Goal: Task Accomplishment & Management: Manage account settings

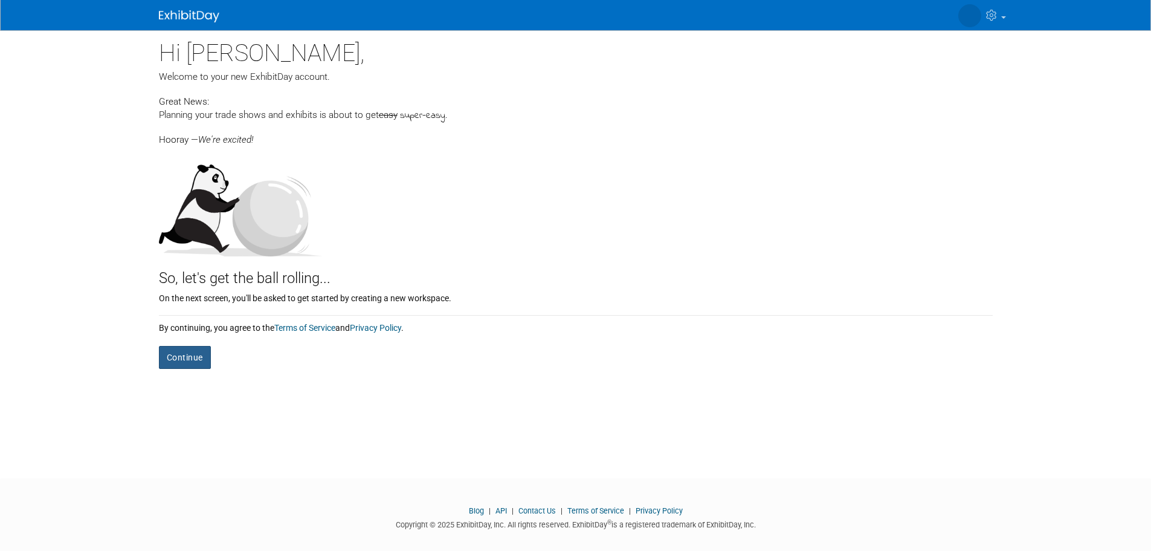
click at [199, 346] on button "Continue" at bounding box center [185, 357] width 52 height 23
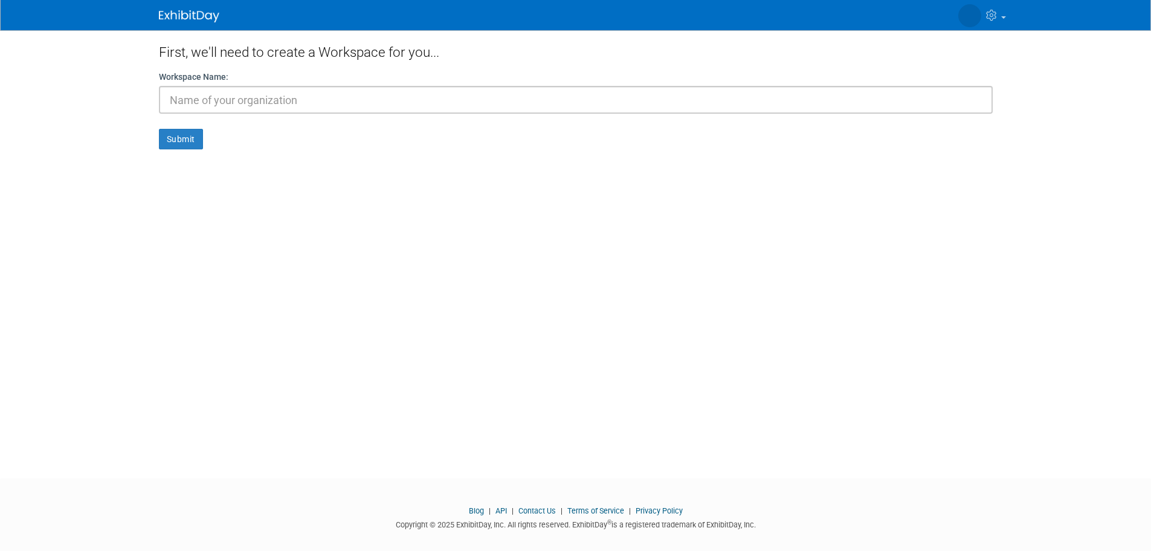
click at [266, 105] on input "text" at bounding box center [576, 100] width 834 height 28
drag, startPoint x: 290, startPoint y: 89, endPoint x: 271, endPoint y: 85, distance: 19.7
click at [271, 85] on div "Workspace Name: [GEOGRAPHIC_DATA] Semminar" at bounding box center [576, 92] width 834 height 43
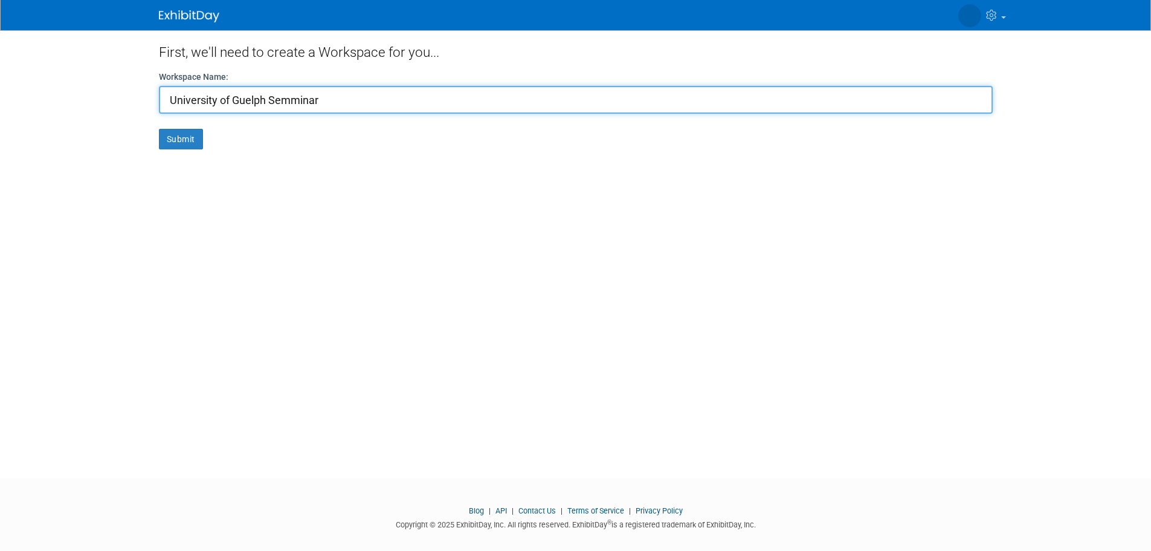
paste input "seminar"
click at [275, 90] on input "University of Guelph seminar" at bounding box center [576, 100] width 834 height 28
type input "University of Guelph Seminar"
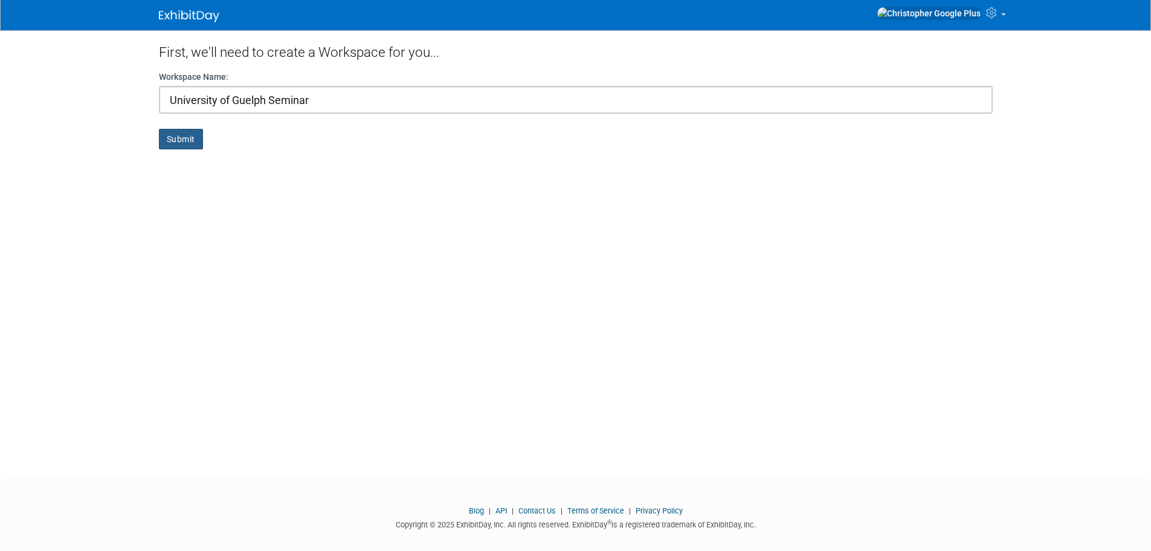
click at [195, 129] on button "Submit" at bounding box center [181, 139] width 44 height 21
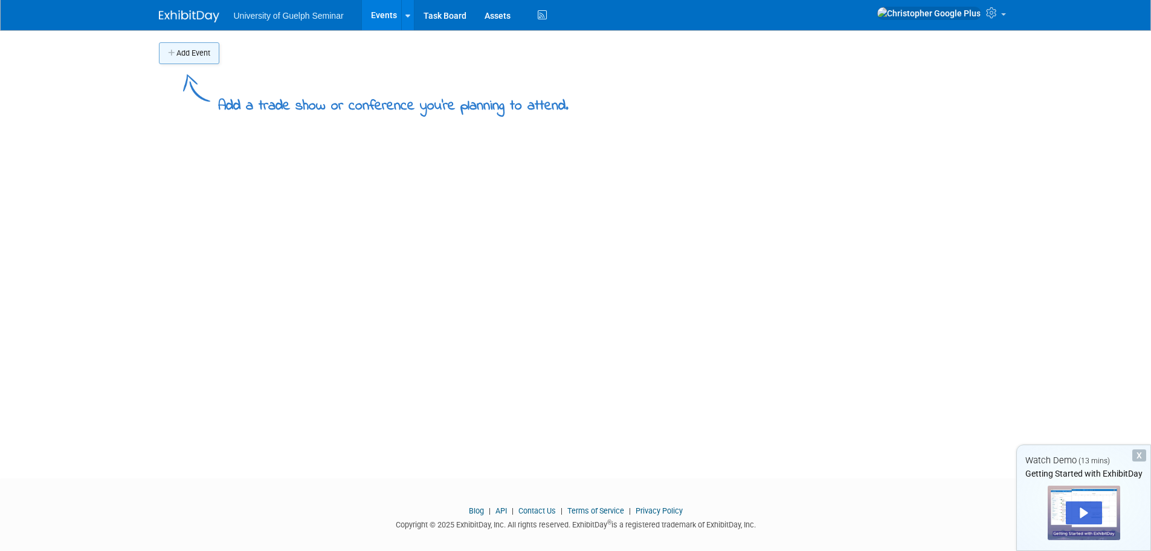
click at [201, 51] on button "Add Event" at bounding box center [189, 53] width 60 height 22
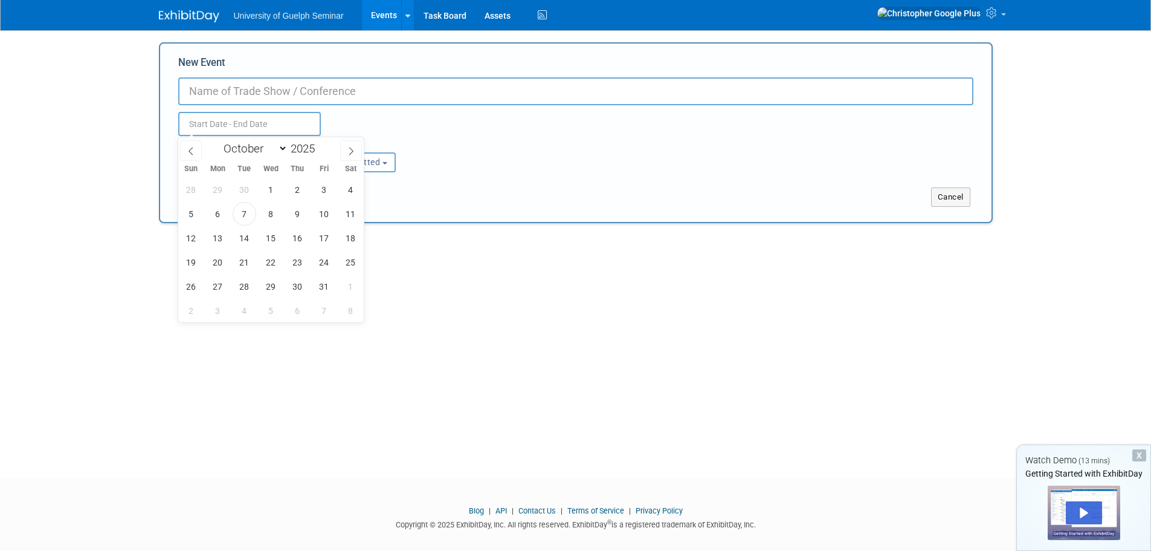
click at [257, 129] on input "text" at bounding box center [249, 124] width 143 height 24
click at [276, 229] on span "15" at bounding box center [271, 238] width 24 height 24
type input "[DATE] to [DATE]"
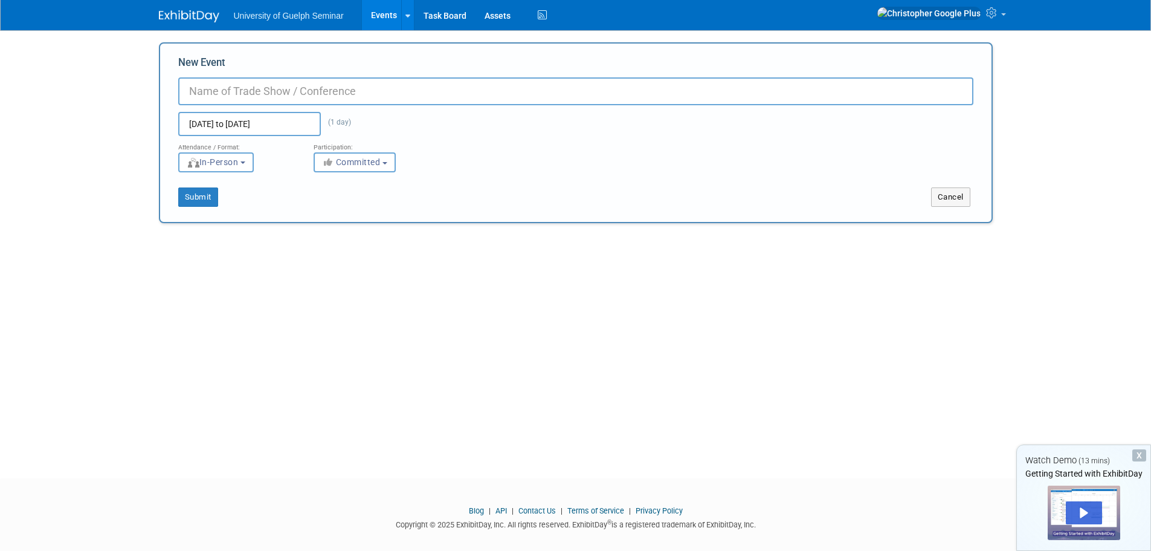
click at [438, 175] on div "Submit Cancel" at bounding box center [575, 189] width 813 height 34
click at [376, 164] on span "Committed" at bounding box center [351, 162] width 59 height 10
click at [465, 160] on div "Attendance / Format: <img src="[URL][DOMAIN_NAME]" style="width: 19px; margin-t…" at bounding box center [575, 154] width 813 height 36
